Goal: Task Accomplishment & Management: Complete application form

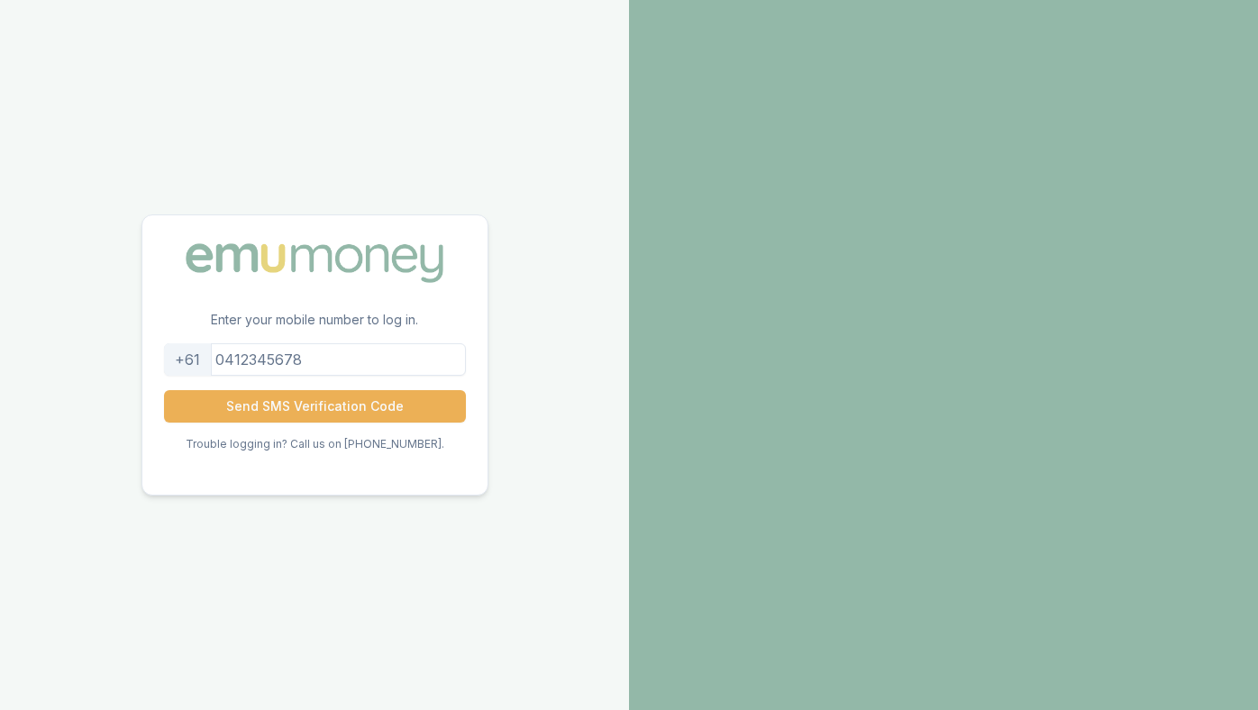
click at [305, 369] on input "tel" at bounding box center [315, 359] width 302 height 32
type input "0422295169"
click at [291, 408] on button "Send SMS Verification Code" at bounding box center [315, 406] width 302 height 32
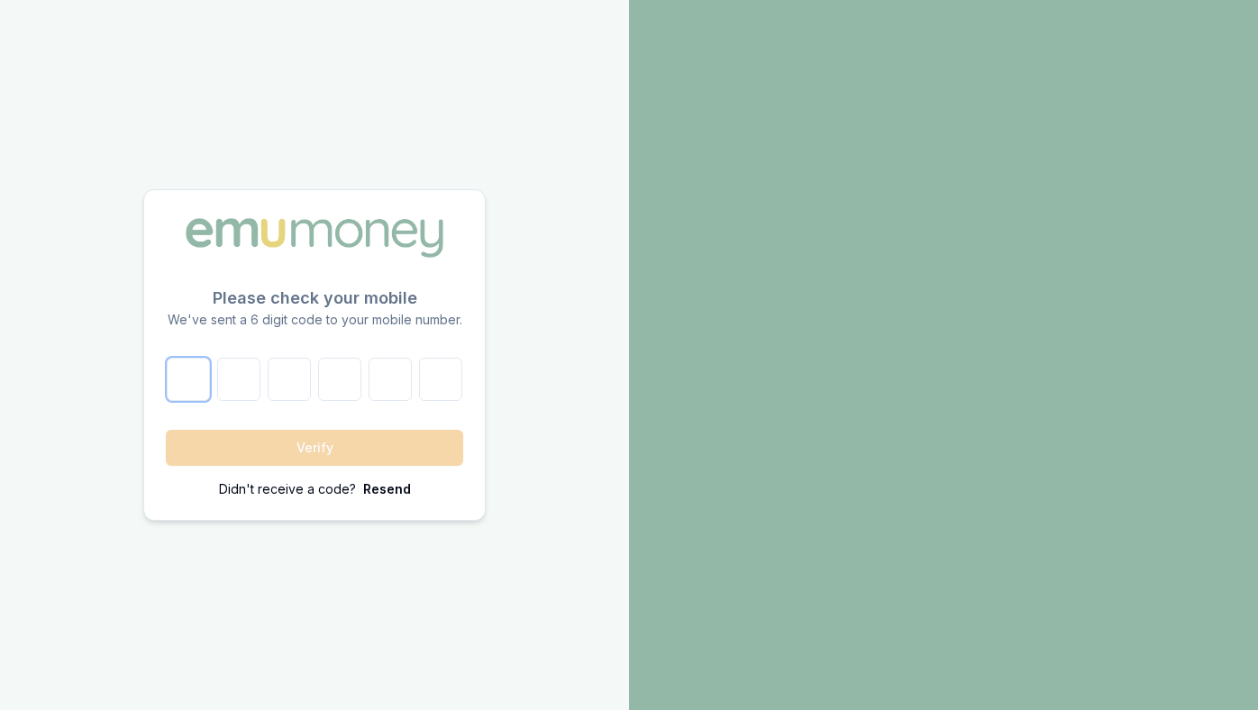
click at [193, 383] on input "number" at bounding box center [188, 379] width 43 height 43
type input "4"
type input "6"
type input "7"
type input "8"
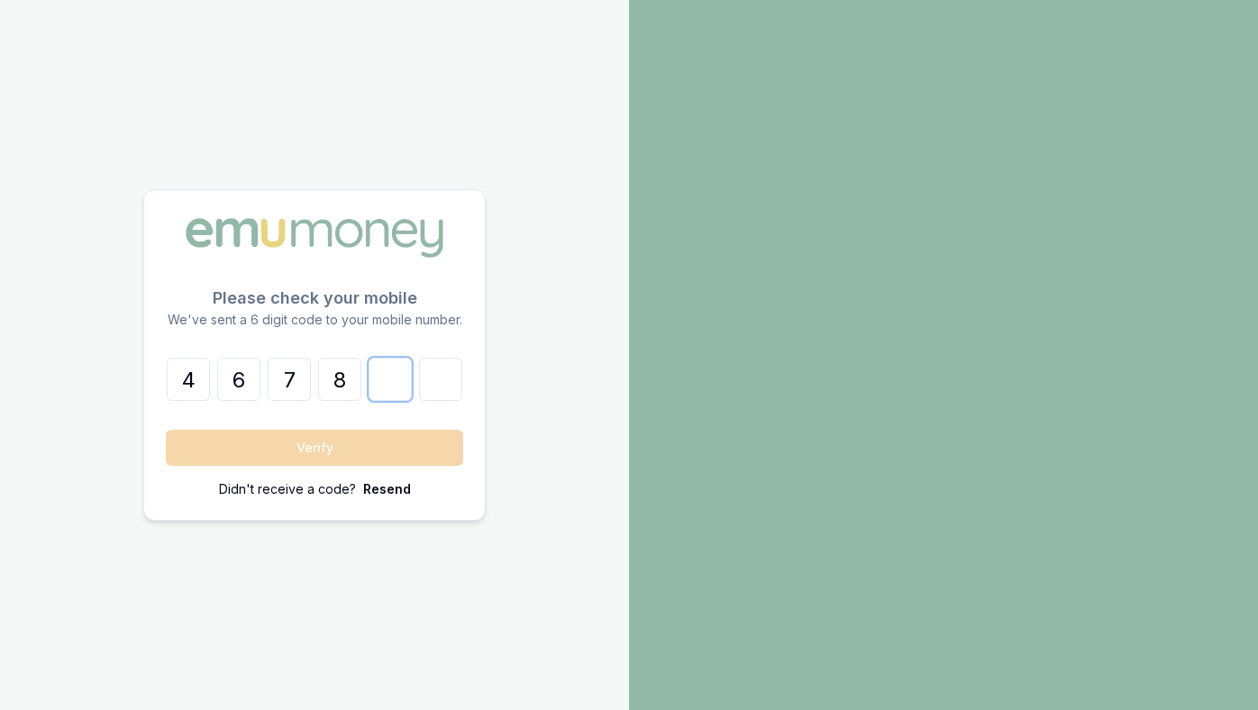
type input "4"
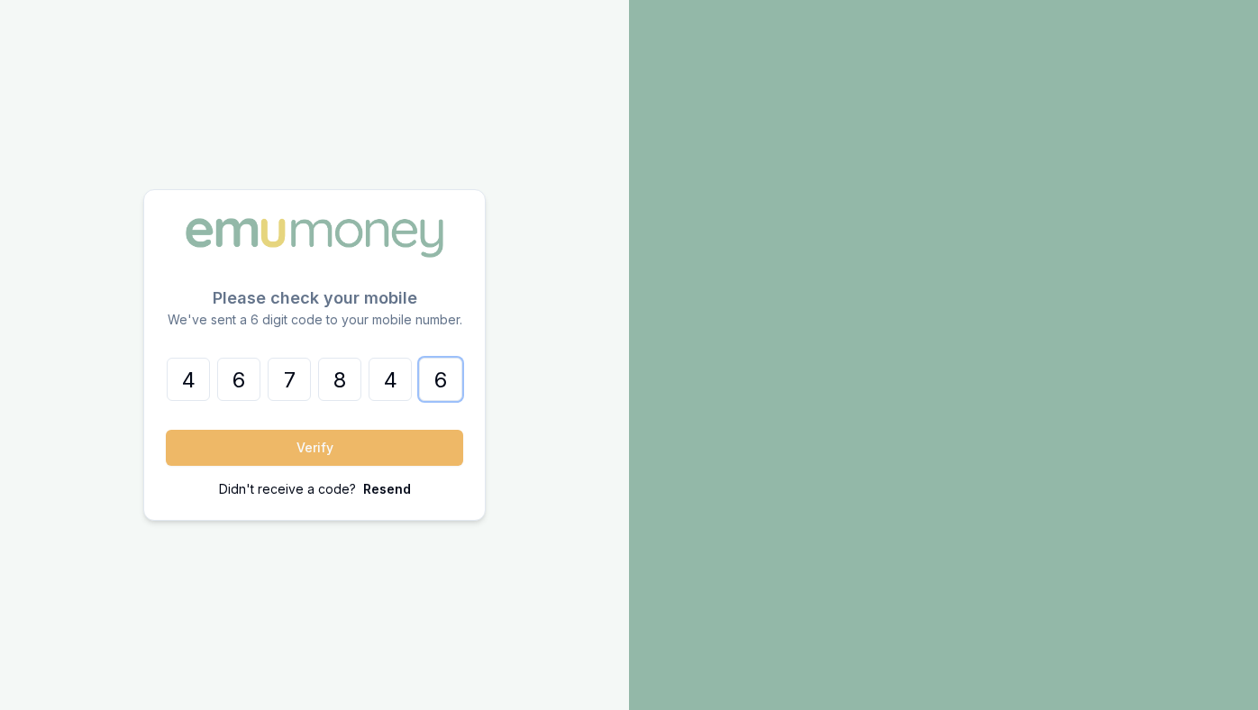
type input "6"
click at [226, 447] on button "Verify" at bounding box center [314, 448] width 297 height 36
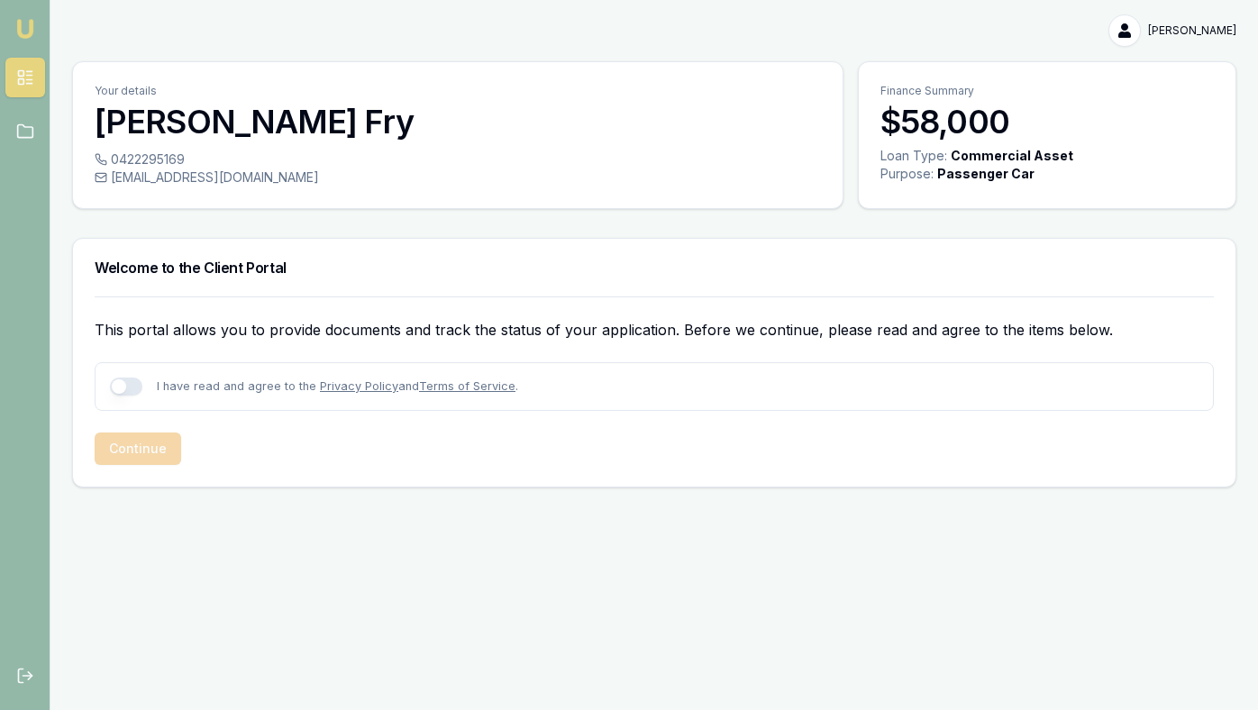
click at [126, 384] on button "button" at bounding box center [126, 387] width 32 height 18
checkbox input "true"
click at [149, 447] on button "Continue" at bounding box center [138, 449] width 87 height 32
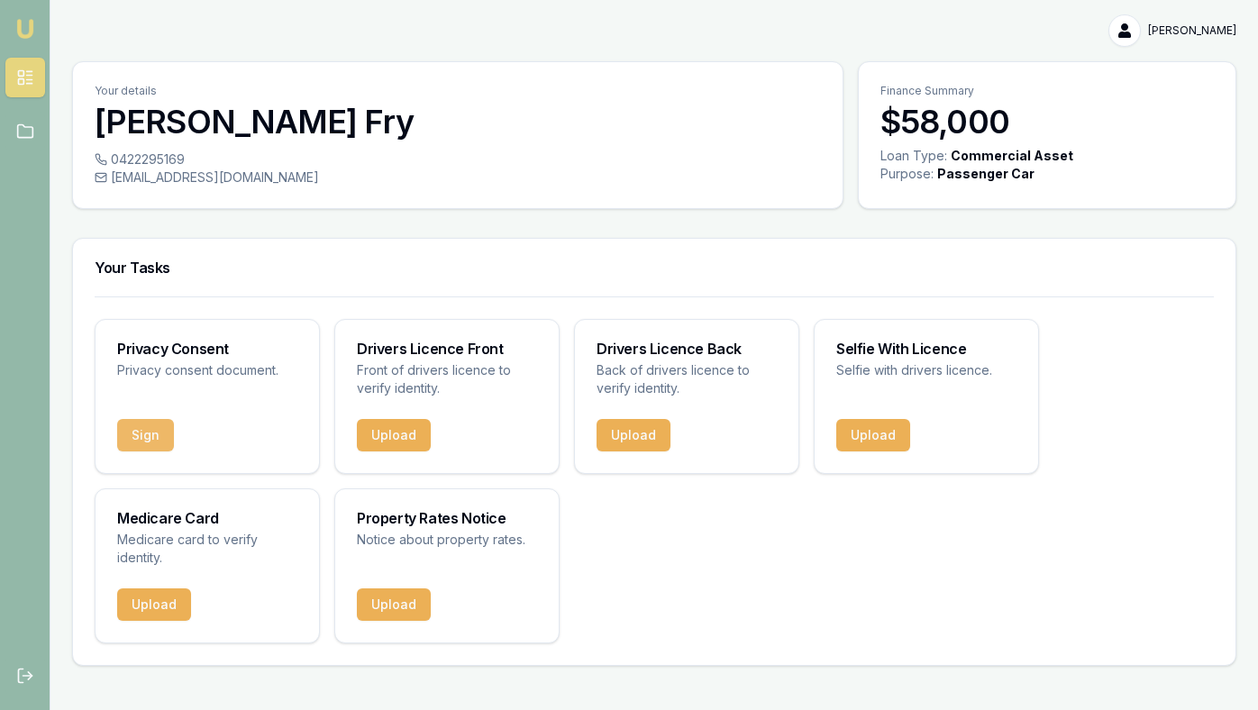
click at [147, 434] on button "Sign" at bounding box center [145, 435] width 57 height 32
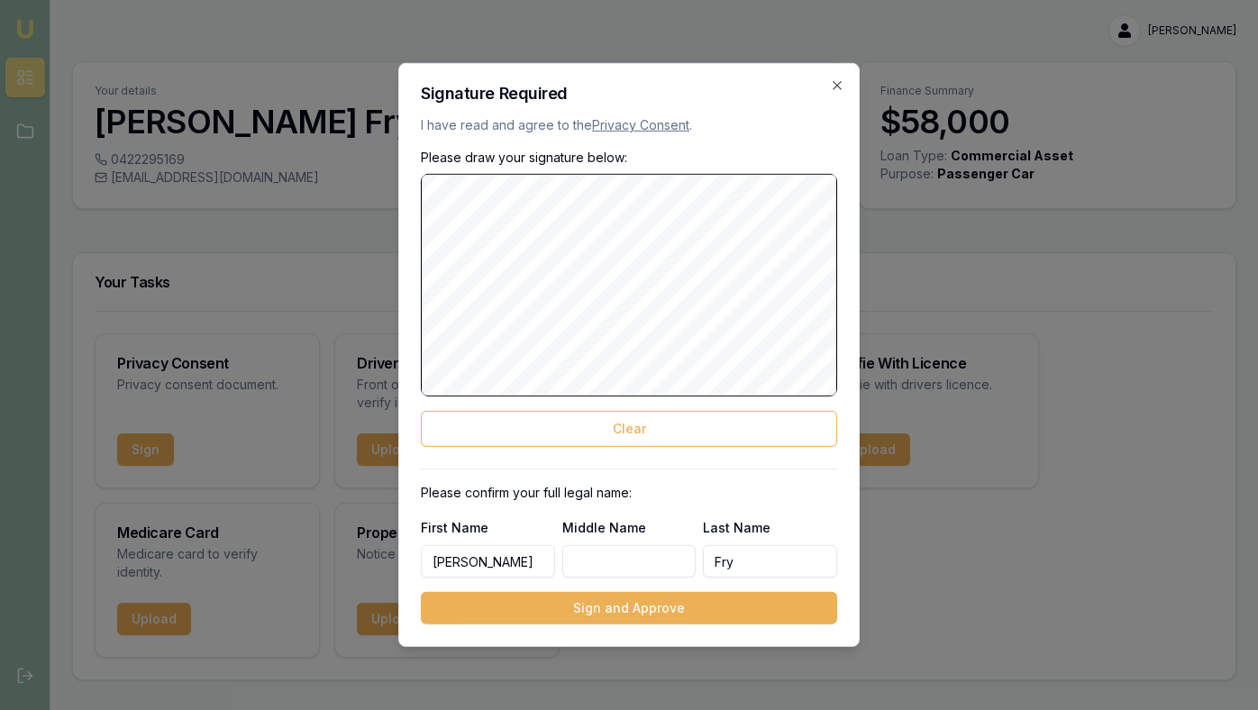
click at [967, 230] on body "[PERSON_NAME] [PERSON_NAME] Toggle Menu Your details [PERSON_NAME] 0422295169 […" at bounding box center [629, 355] width 1258 height 710
click at [628, 610] on button "Sign and Approve" at bounding box center [629, 608] width 416 height 32
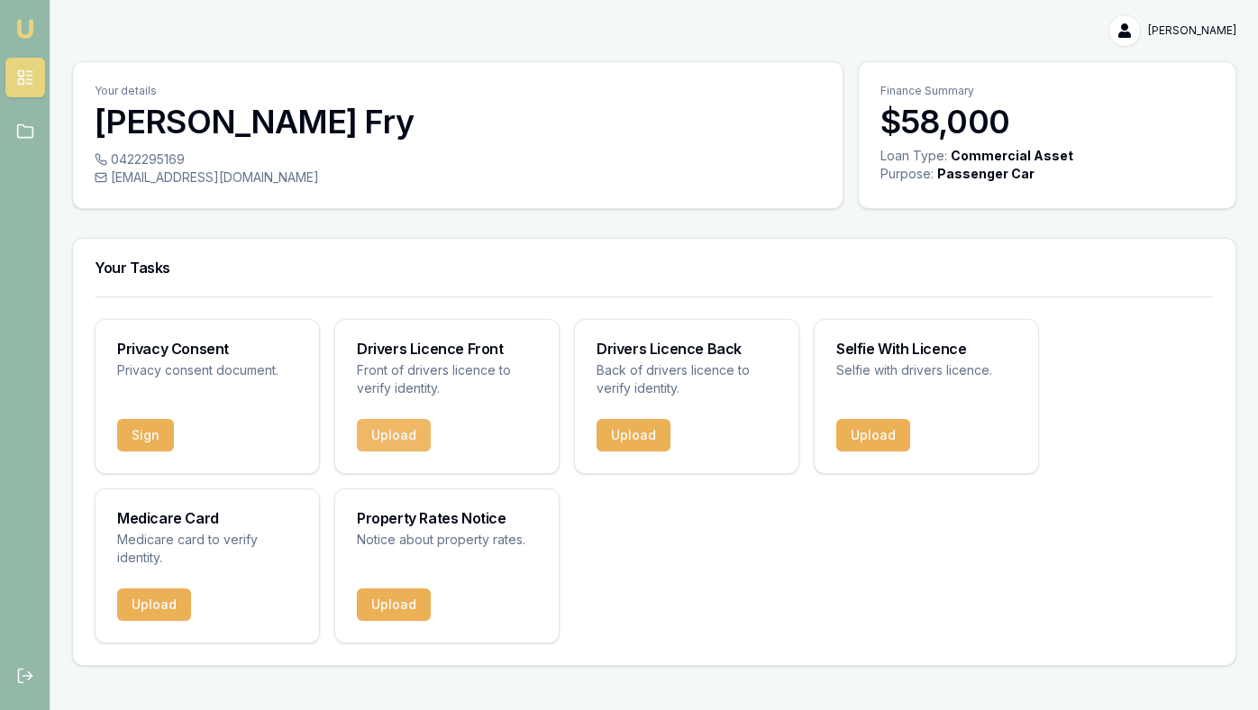
click at [394, 433] on button "Upload" at bounding box center [394, 435] width 74 height 32
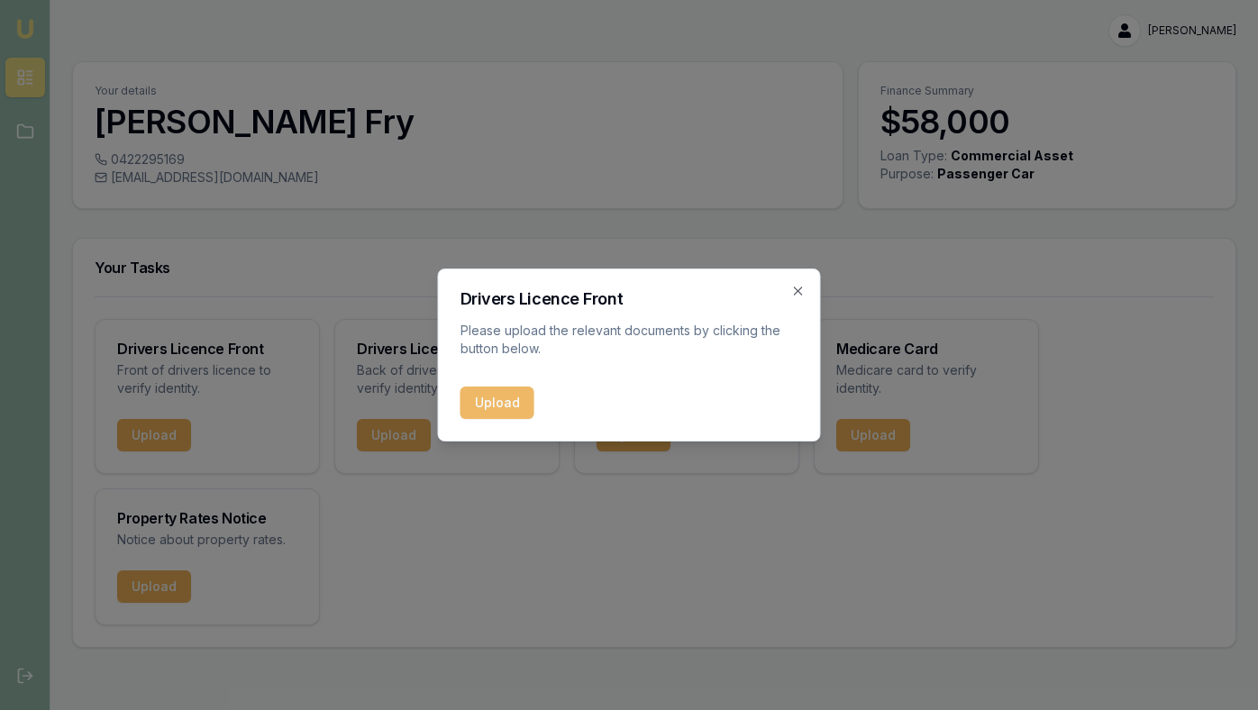
click at [494, 405] on button "Upload" at bounding box center [498, 403] width 74 height 32
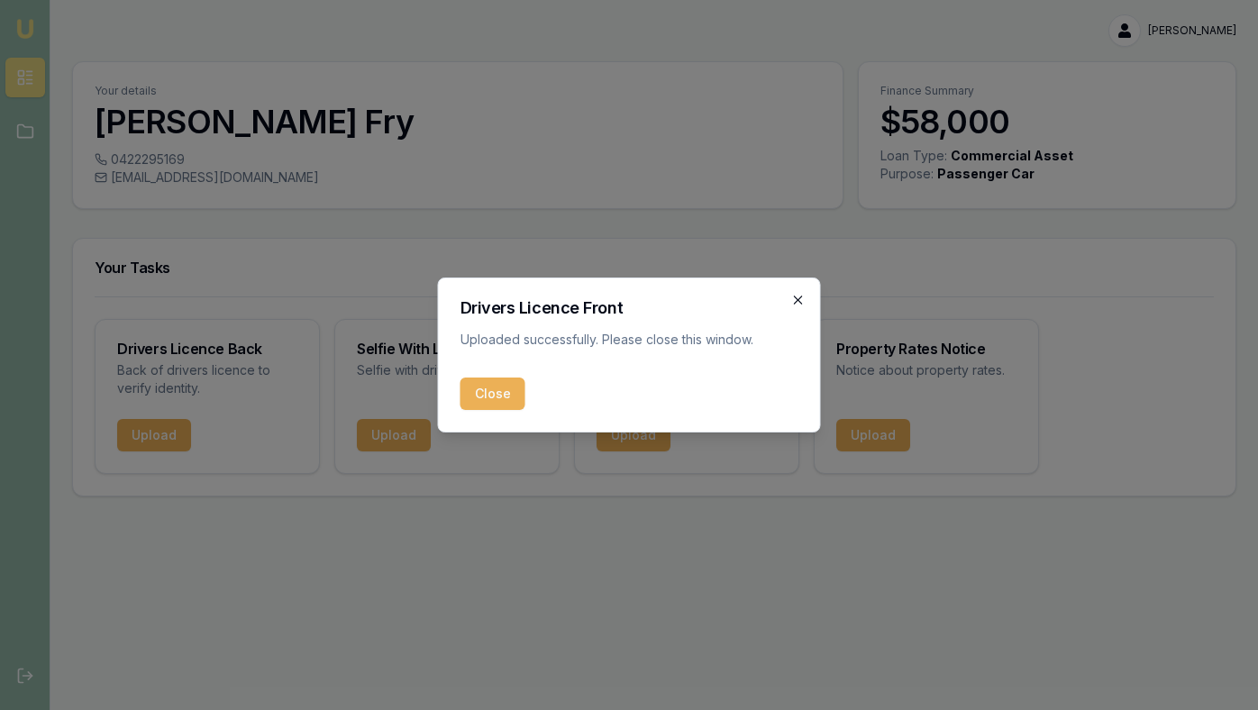
click at [804, 302] on icon "button" at bounding box center [798, 300] width 14 height 14
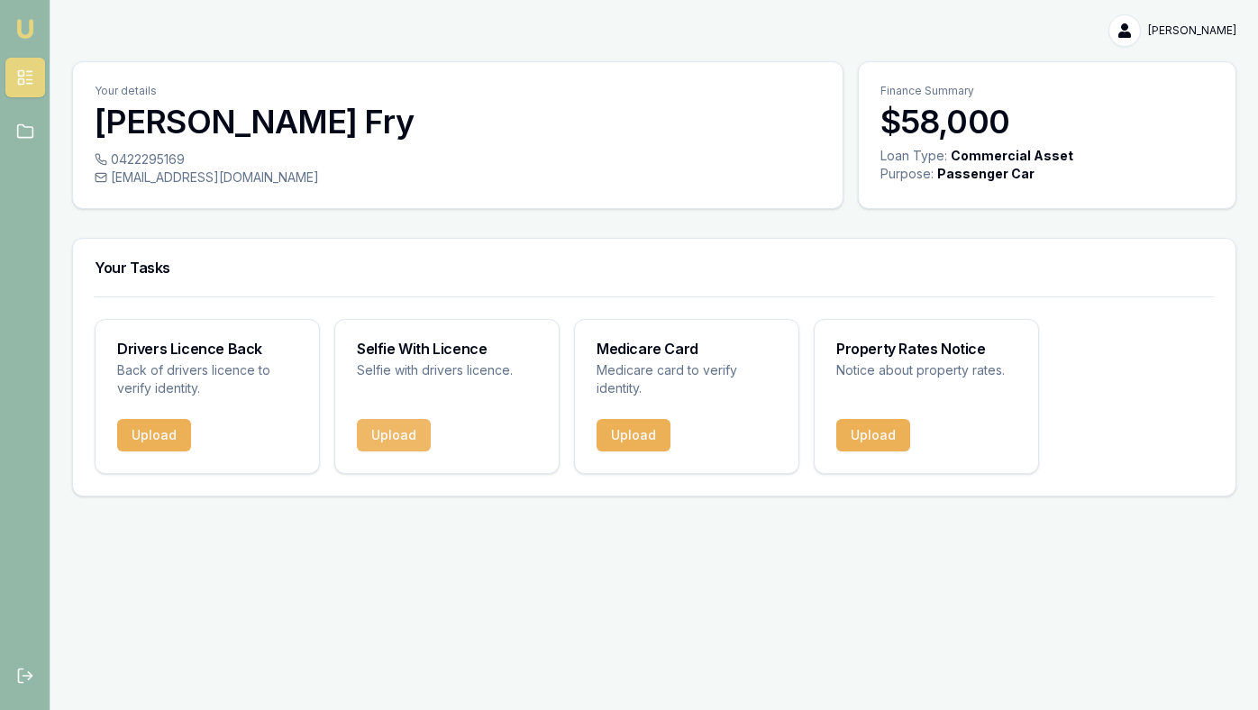
click at [402, 433] on button "Upload" at bounding box center [394, 435] width 74 height 32
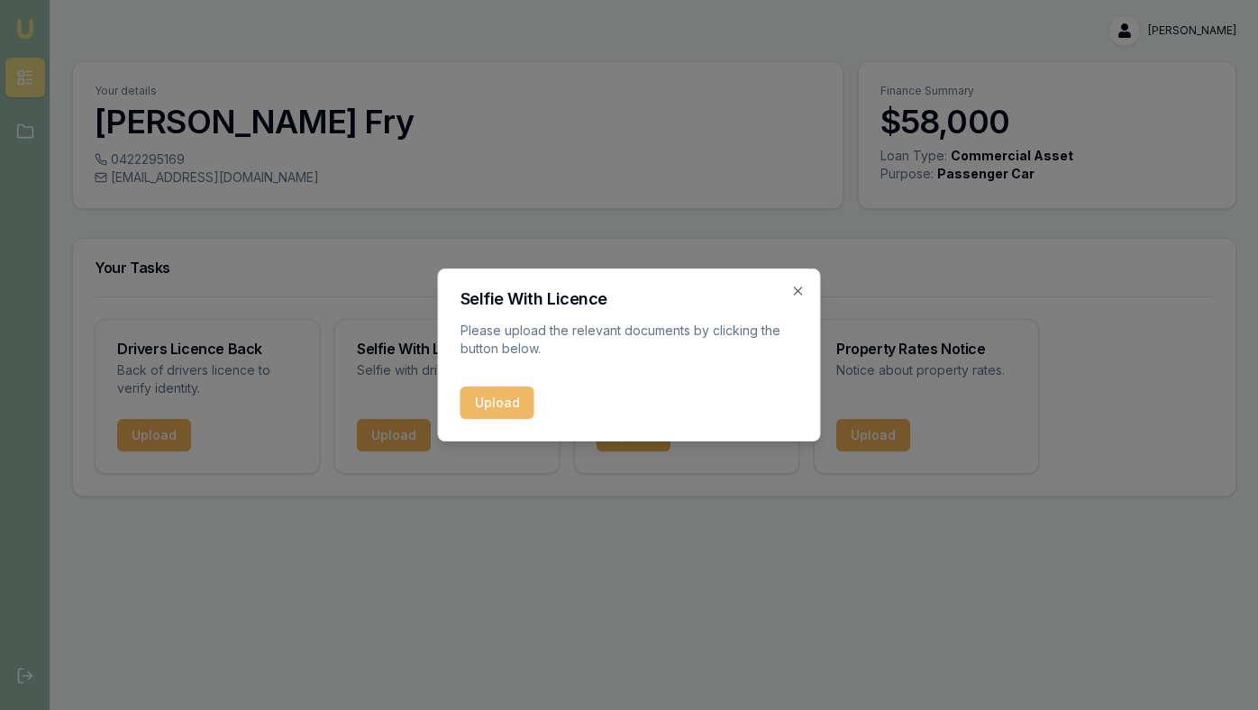
click at [481, 397] on button "Upload" at bounding box center [498, 403] width 74 height 32
click at [497, 399] on div "Upload" at bounding box center [630, 403] width 338 height 32
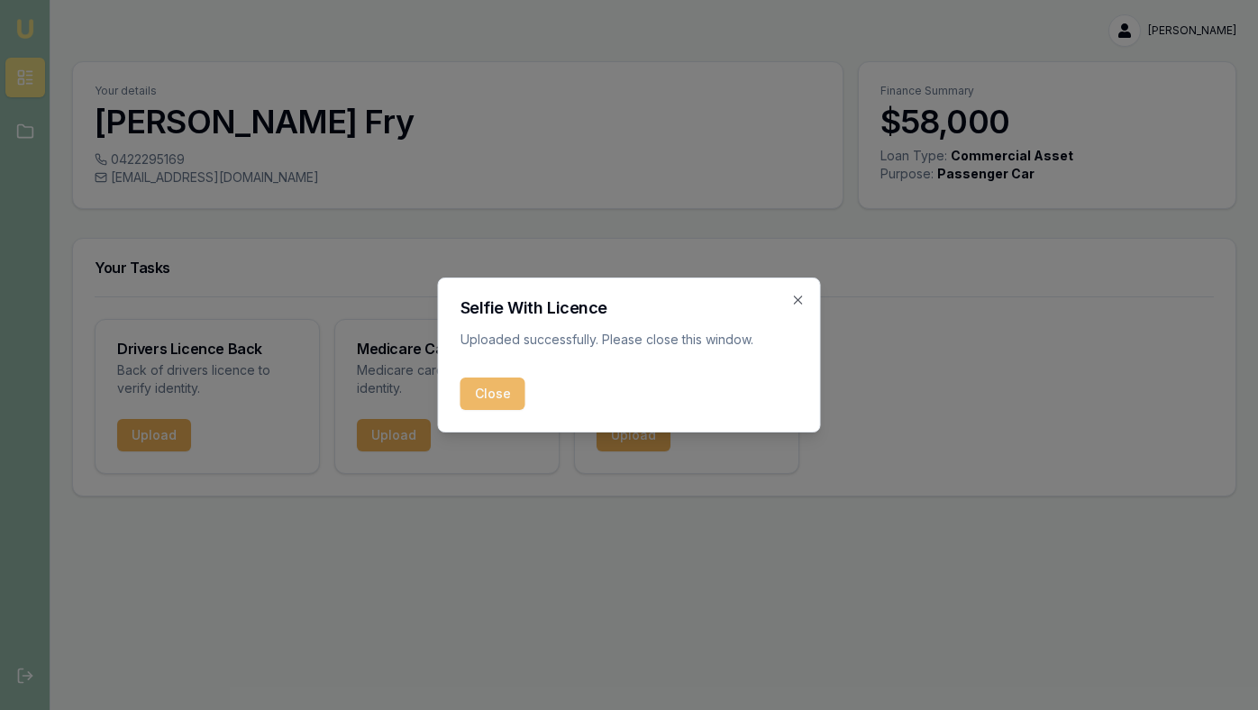
click at [495, 393] on button "Close" at bounding box center [493, 394] width 65 height 32
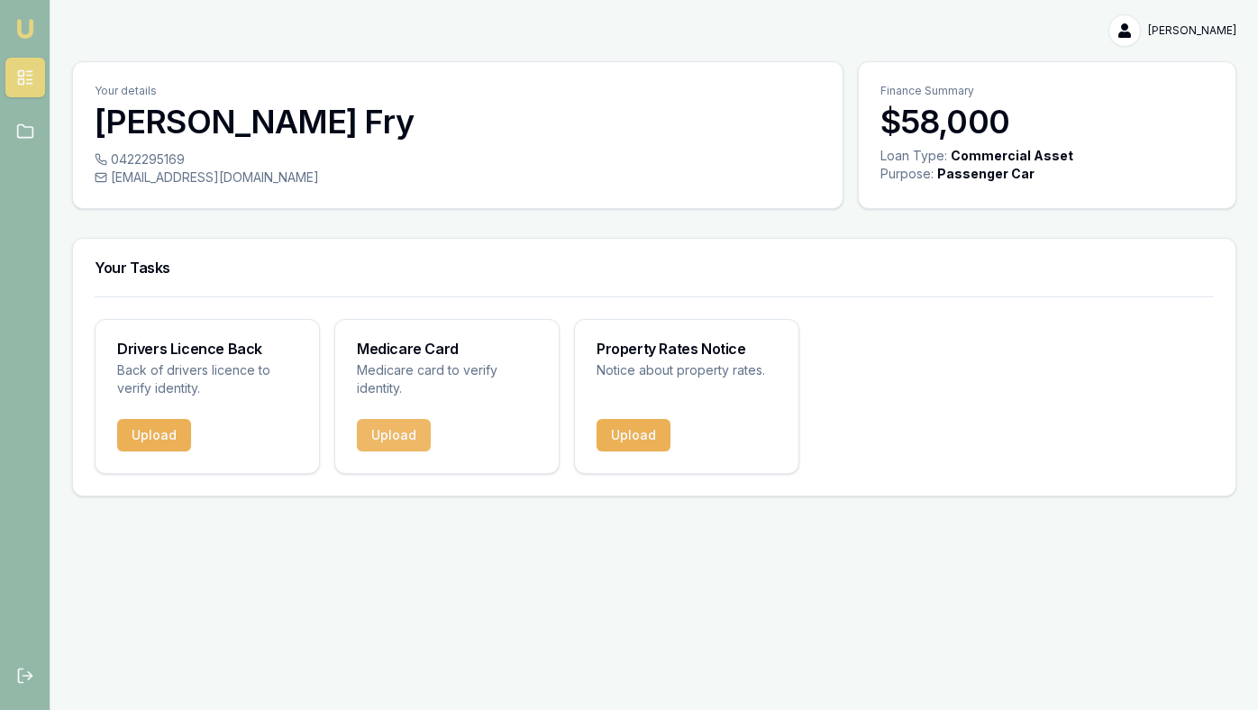
click at [394, 436] on button "Upload" at bounding box center [394, 435] width 74 height 32
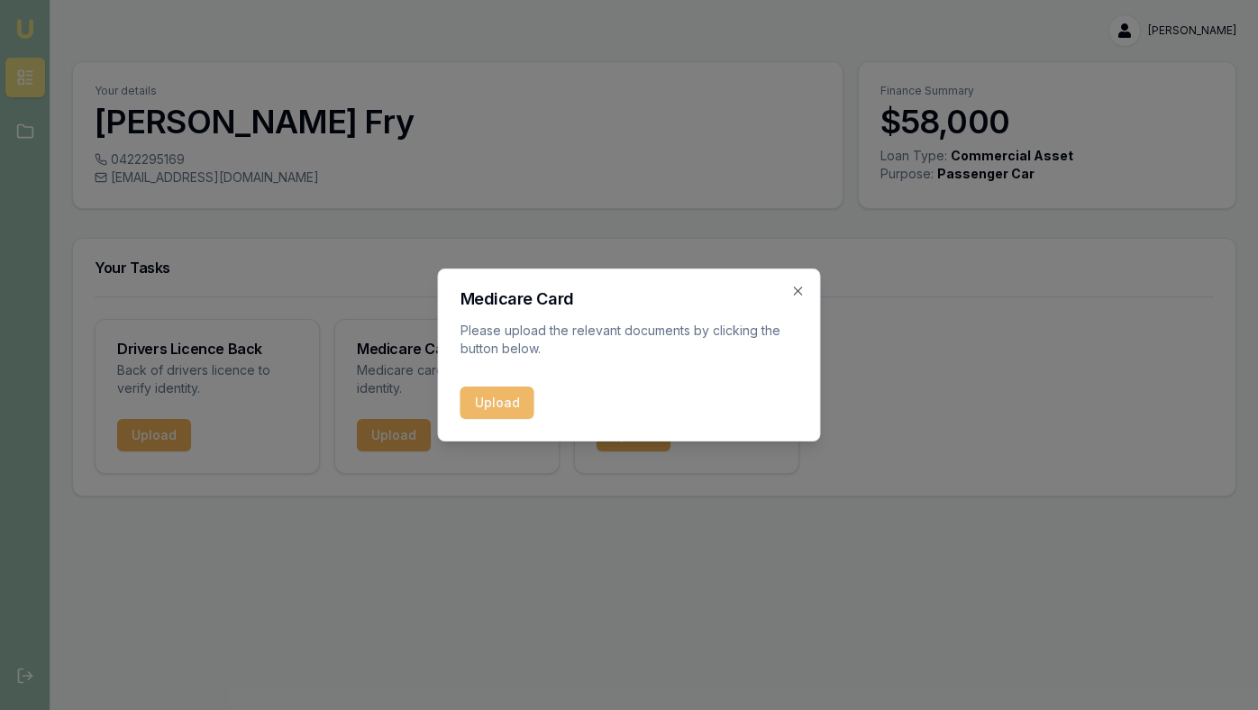
click at [489, 404] on button "Upload" at bounding box center [498, 403] width 74 height 32
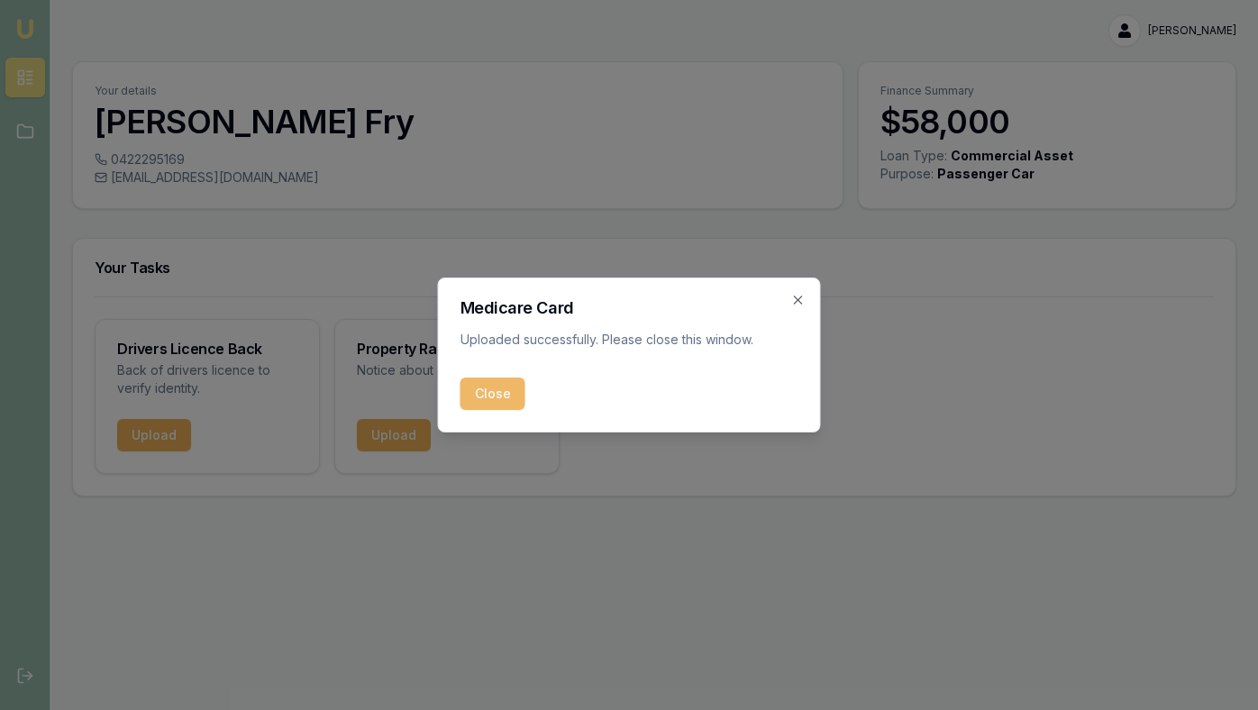
click at [482, 393] on button "Close" at bounding box center [493, 394] width 65 height 32
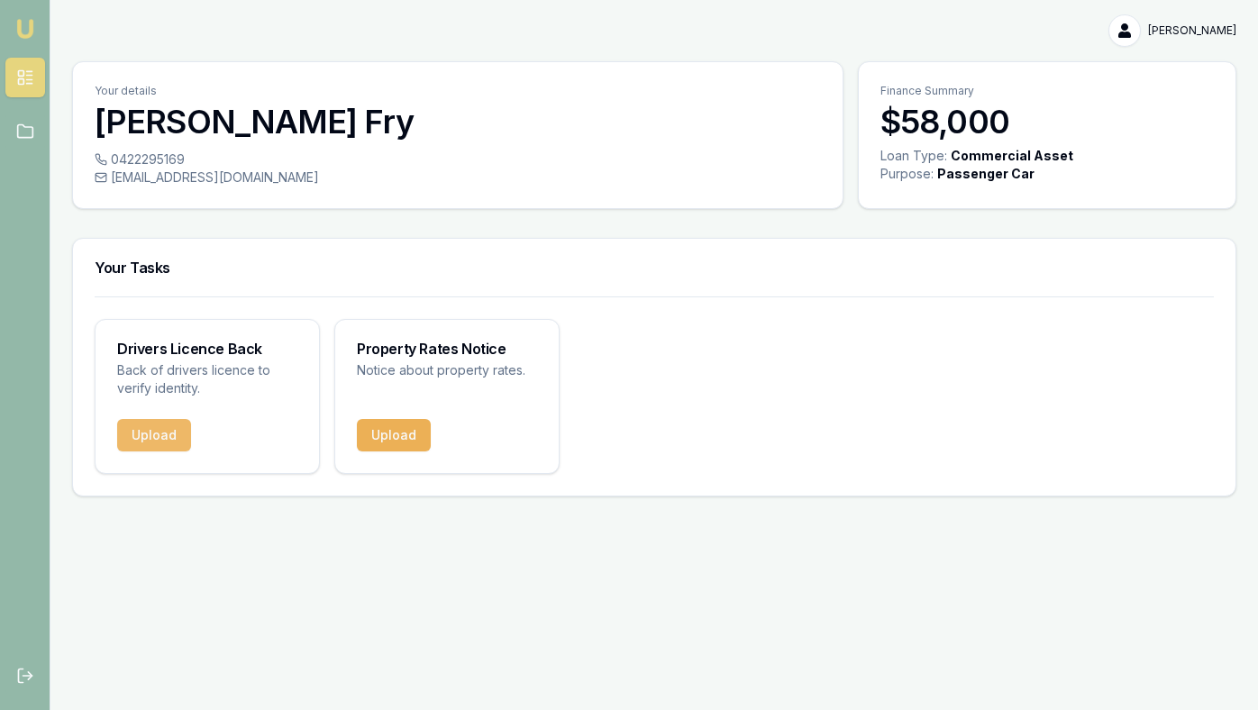
click at [147, 436] on button "Upload" at bounding box center [154, 435] width 74 height 32
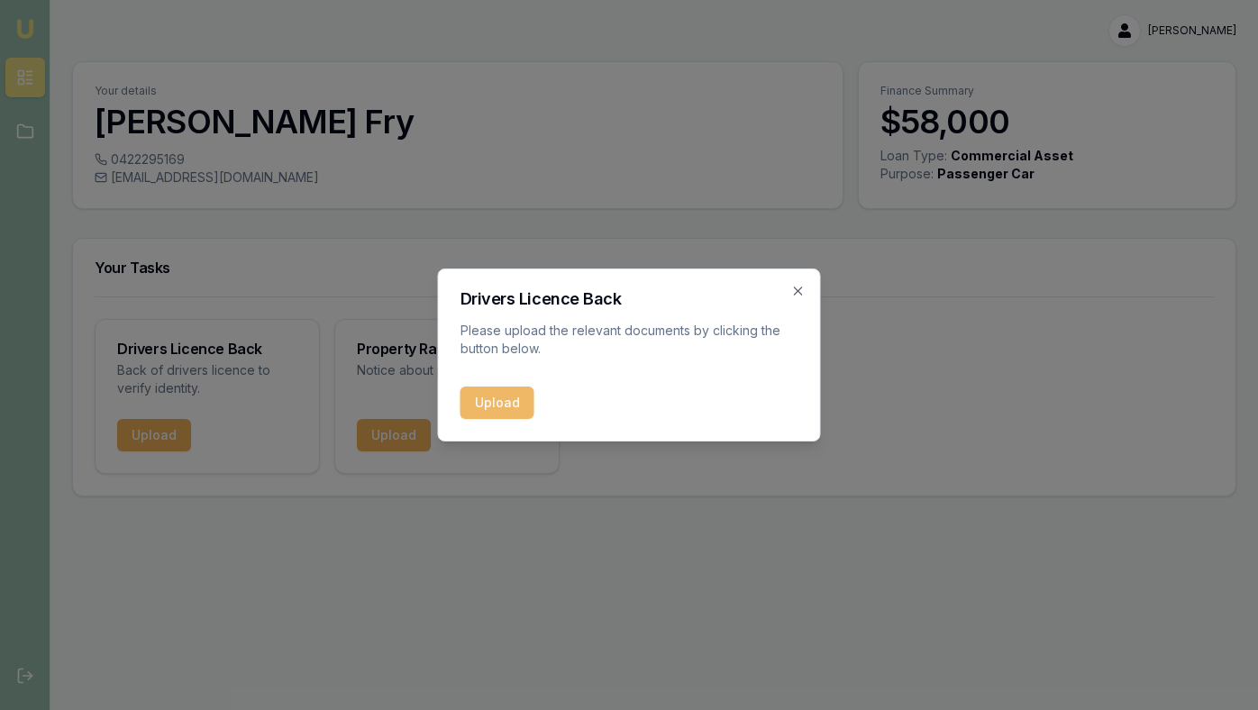
click at [502, 406] on button "Upload" at bounding box center [498, 403] width 74 height 32
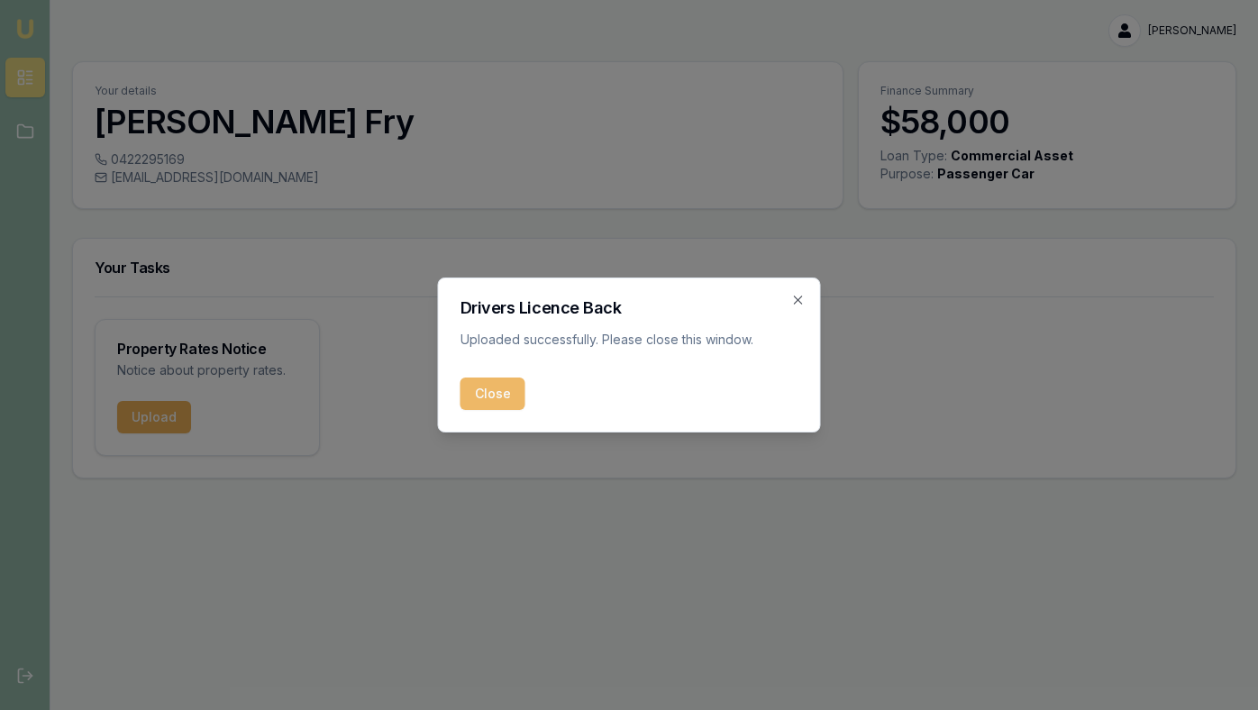
click at [498, 389] on button "Close" at bounding box center [493, 394] width 65 height 32
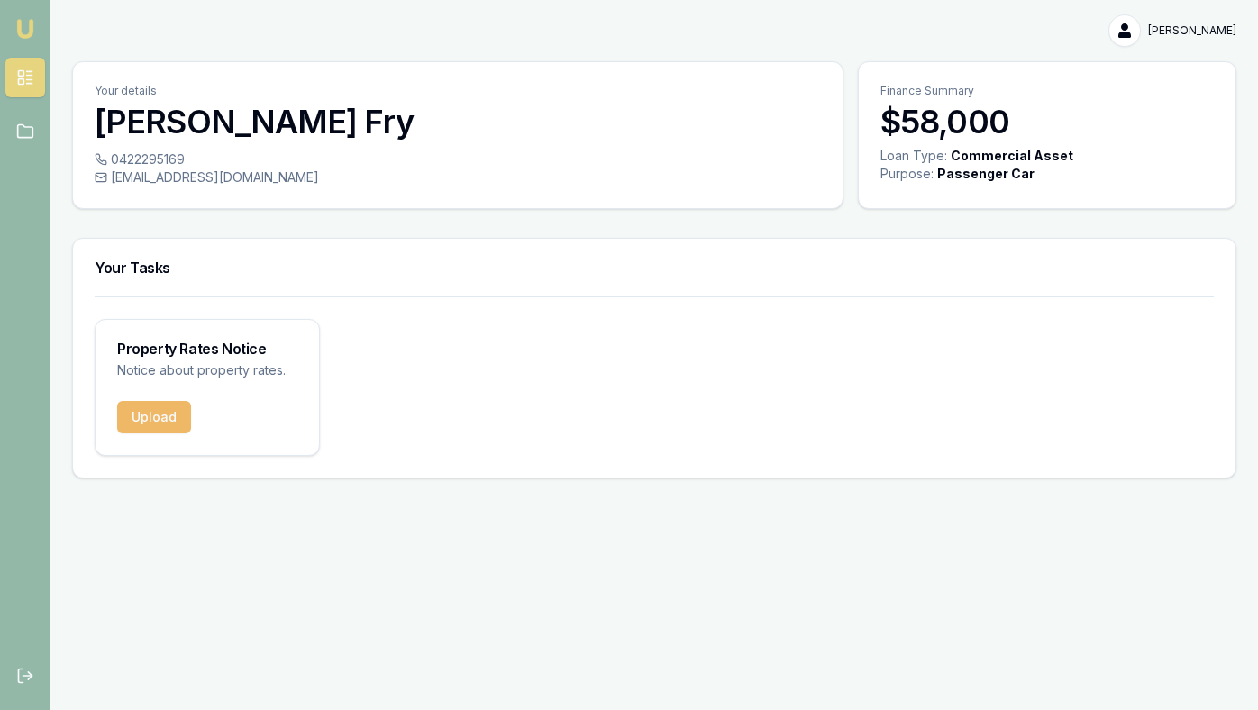
click at [132, 416] on button "Upload" at bounding box center [154, 417] width 74 height 32
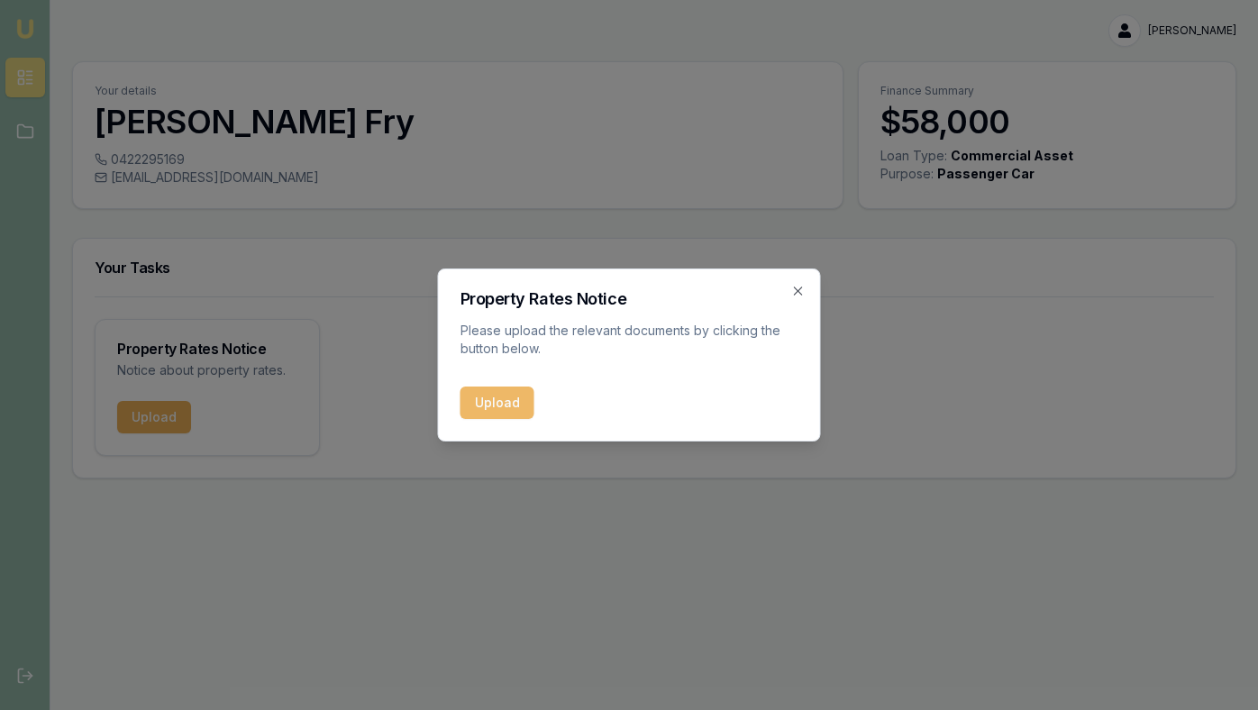
click at [492, 410] on button "Upload" at bounding box center [498, 403] width 74 height 32
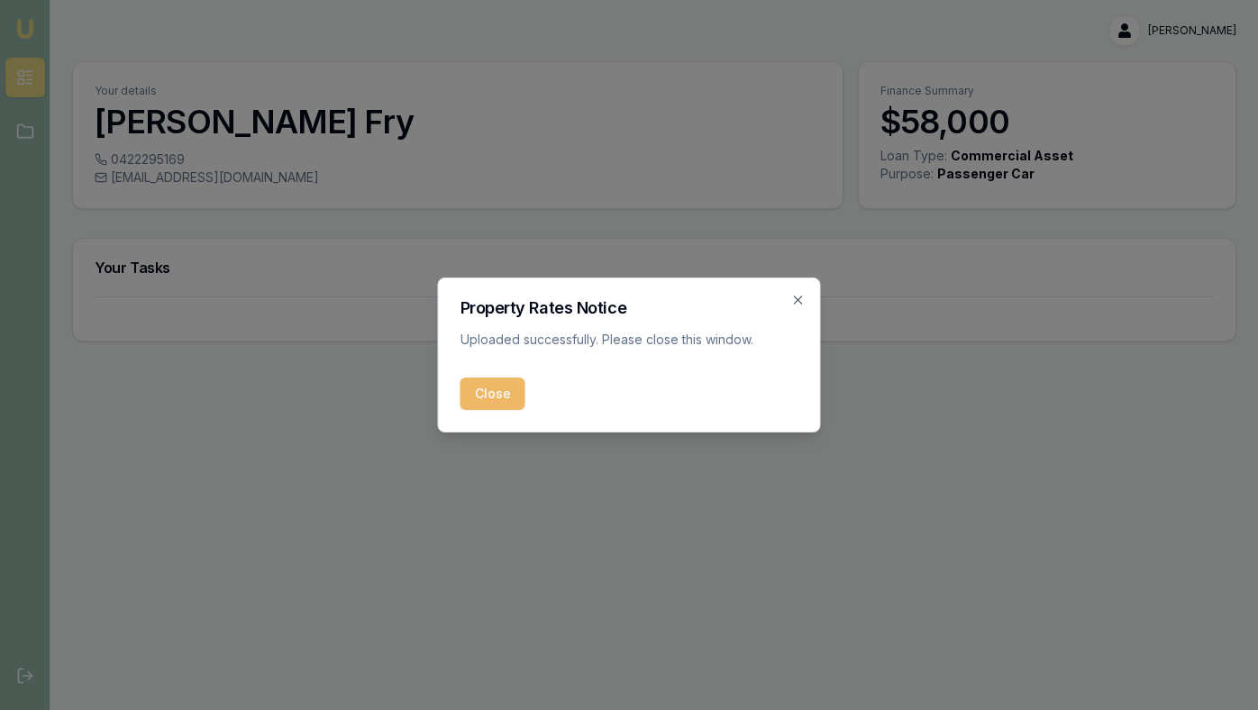
click at [494, 397] on button "Close" at bounding box center [493, 394] width 65 height 32
